Goal: Information Seeking & Learning: Learn about a topic

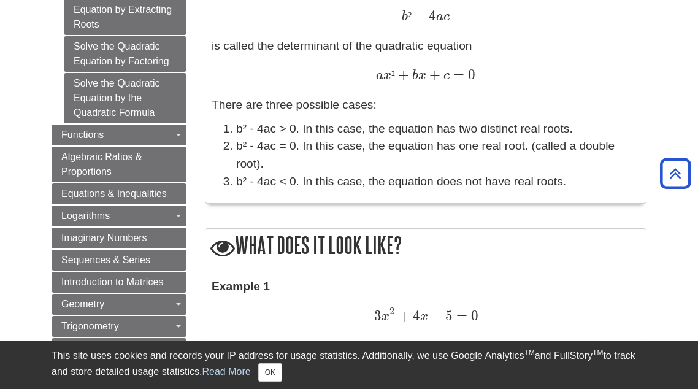
scroll to position [834, 0]
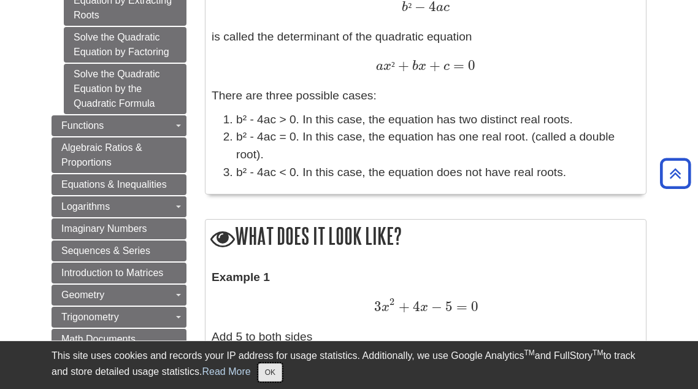
click at [268, 374] on button "OK" at bounding box center [270, 372] width 24 height 18
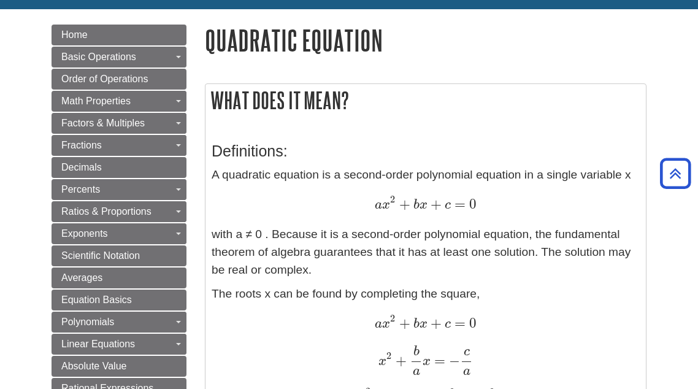
scroll to position [110, 0]
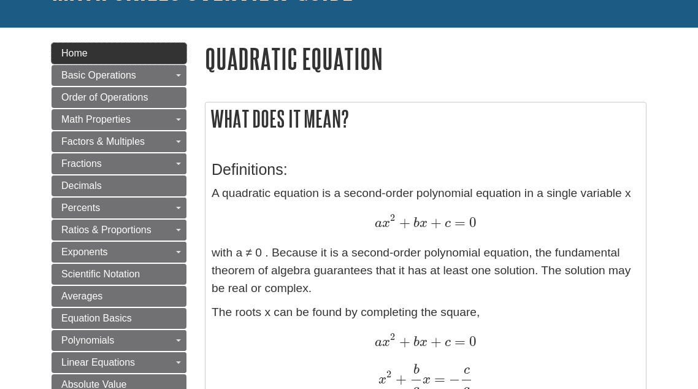
click at [168, 53] on link "Home" at bounding box center [119, 53] width 135 height 21
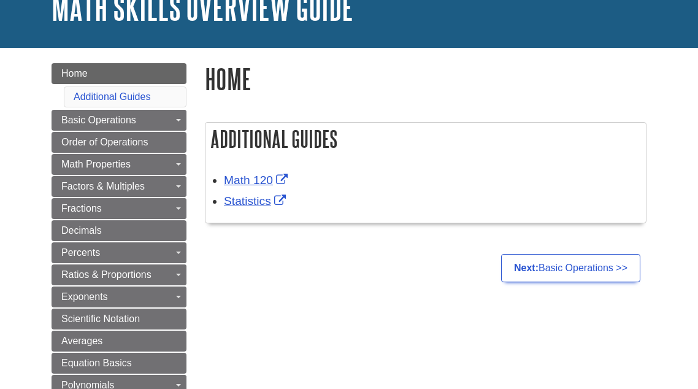
scroll to position [102, 0]
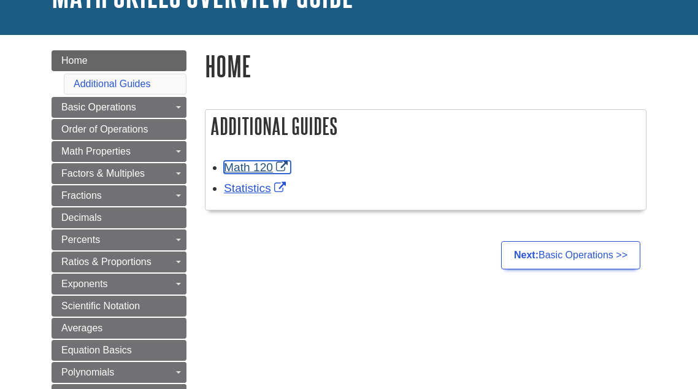
click at [261, 164] on link "Math 120" at bounding box center [257, 167] width 67 height 13
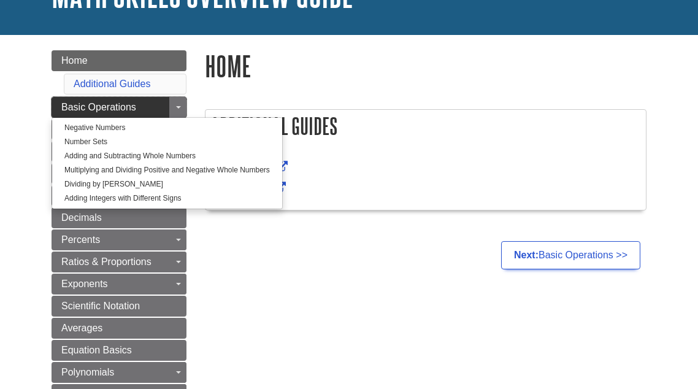
click at [99, 104] on span "Basic Operations" at bounding box center [98, 107] width 75 height 10
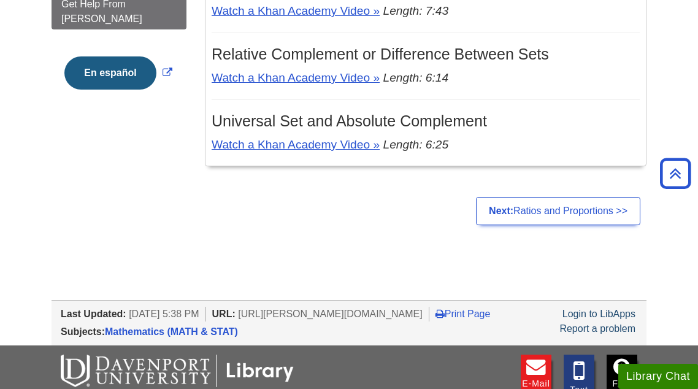
scroll to position [450, 0]
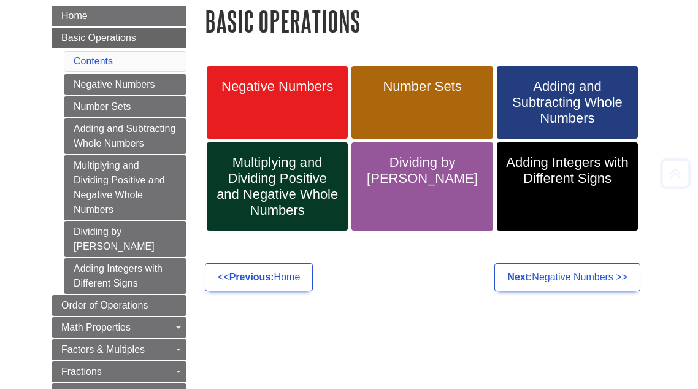
scroll to position [190, 0]
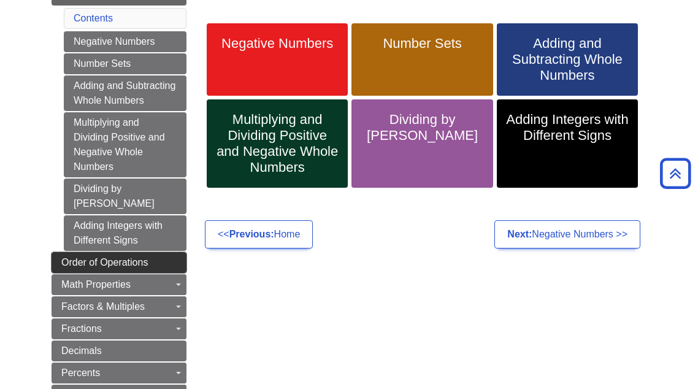
click at [150, 252] on link "Order of Operations" at bounding box center [119, 262] width 135 height 21
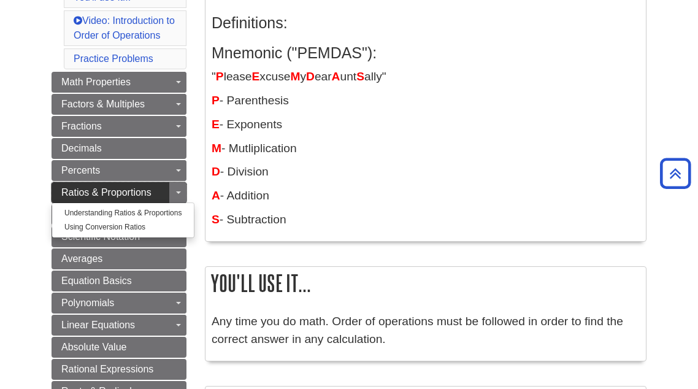
scroll to position [250, 0]
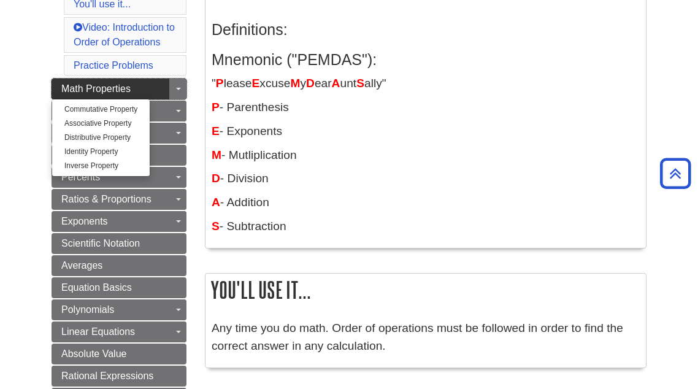
click at [112, 93] on link "Math Properties" at bounding box center [119, 89] width 135 height 21
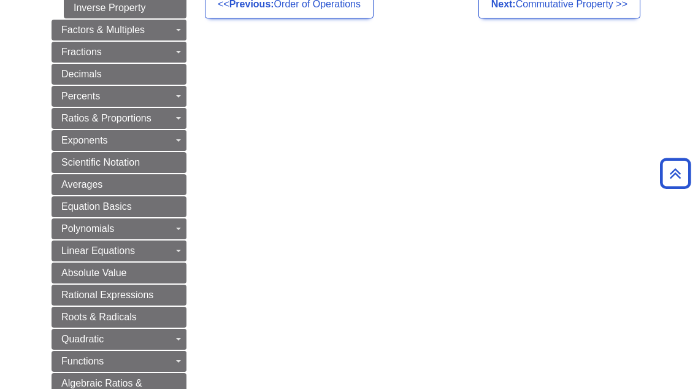
scroll to position [363, 0]
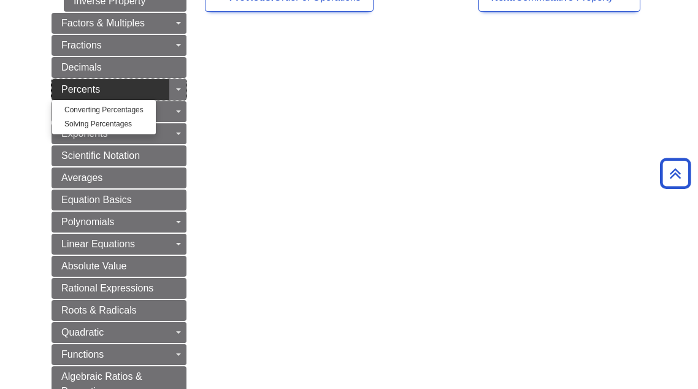
click at [94, 84] on span "Percents" at bounding box center [80, 89] width 39 height 10
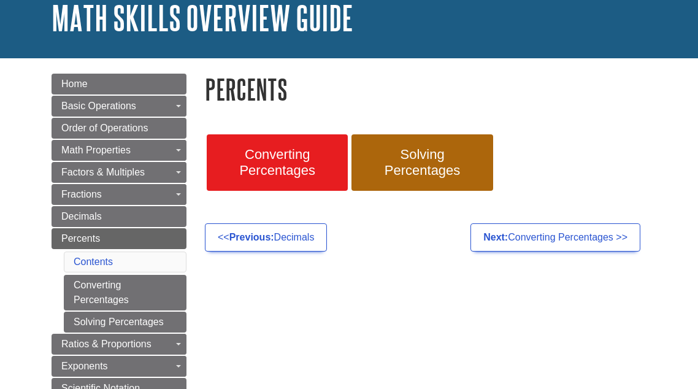
scroll to position [133, 0]
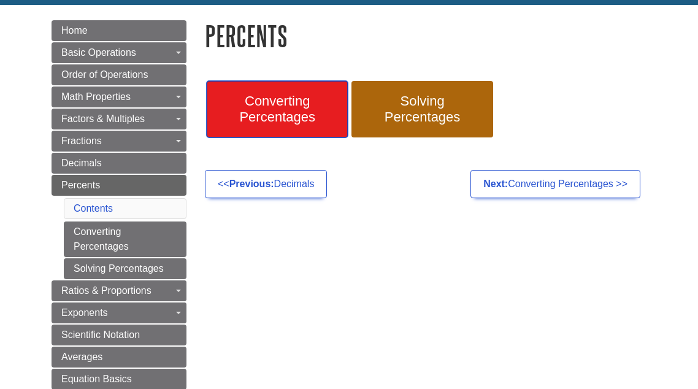
click at [306, 122] on span "Converting Percentages" at bounding box center [277, 109] width 123 height 32
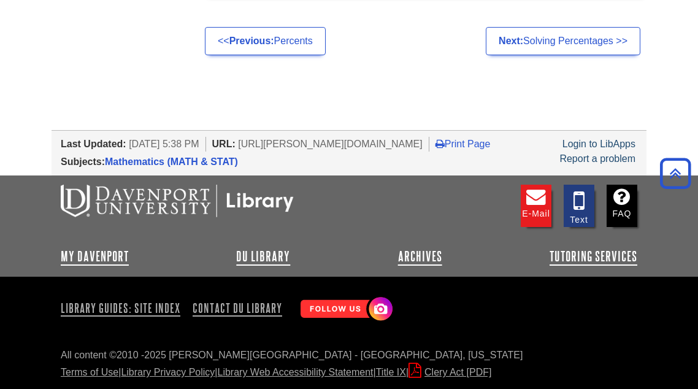
scroll to position [1277, 0]
